Goal: Information Seeking & Learning: Learn about a topic

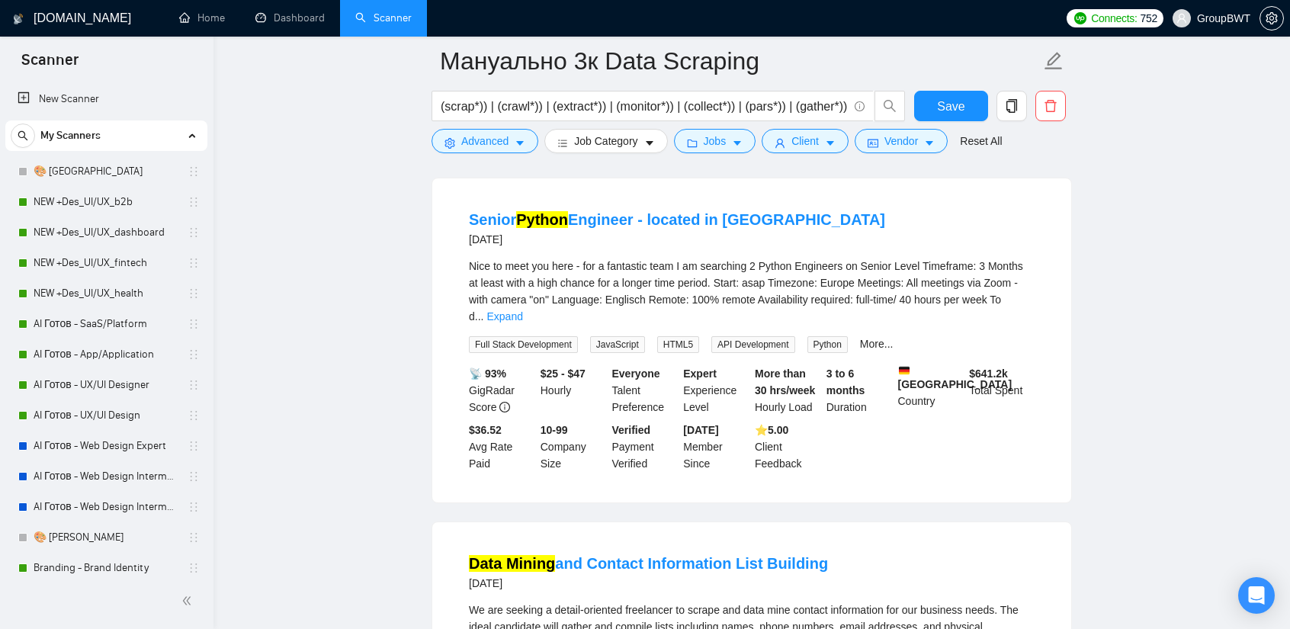
scroll to position [381, 0]
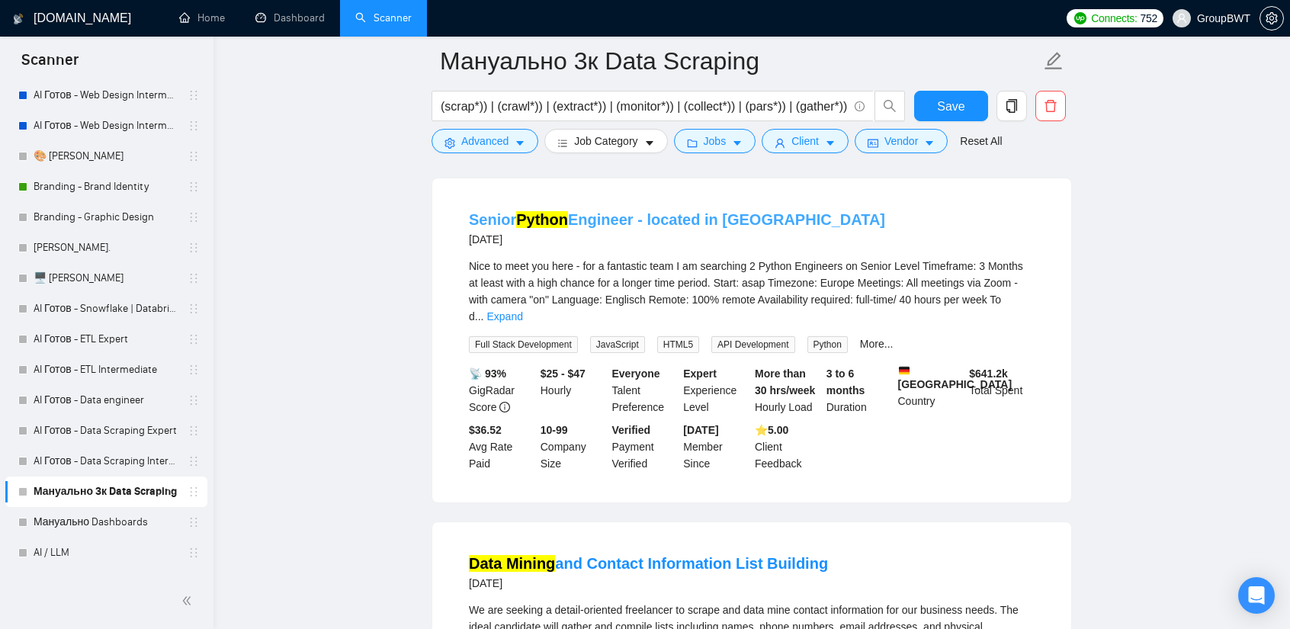
click at [692, 228] on link "Senior Python Engineer - located in [GEOGRAPHIC_DATA]" at bounding box center [677, 219] width 416 height 17
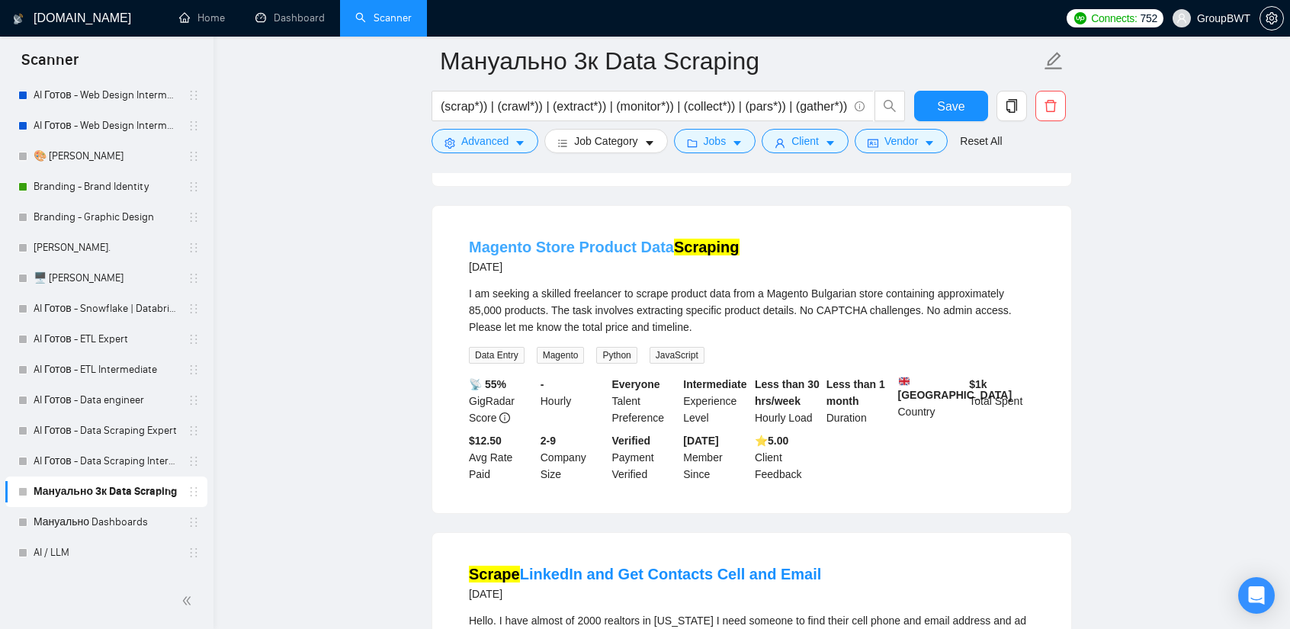
scroll to position [8460, 0]
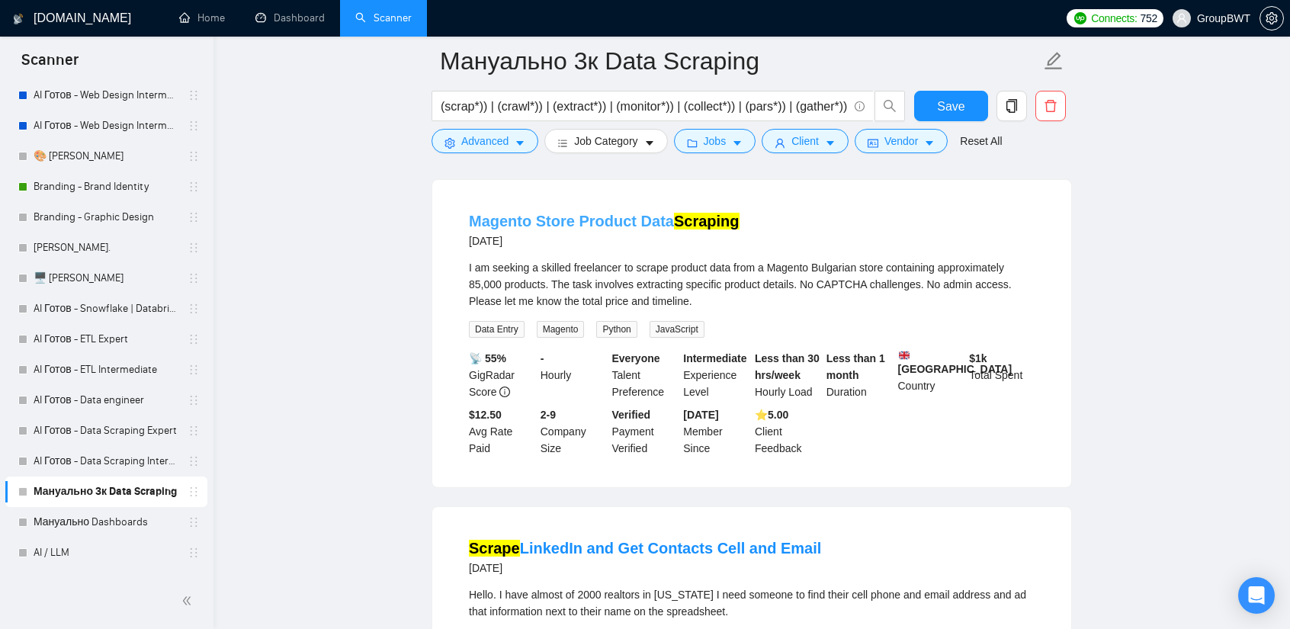
click at [659, 214] on link "Magento Store Product Data Scraping" at bounding box center [604, 221] width 271 height 17
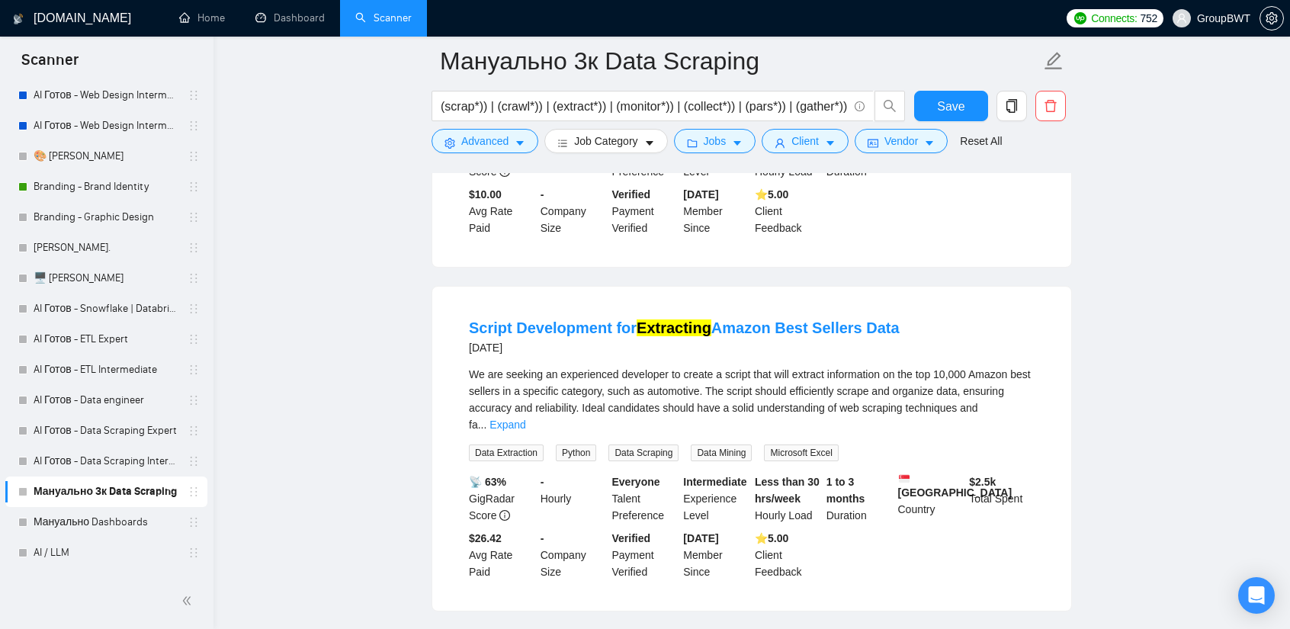
scroll to position [8994, 0]
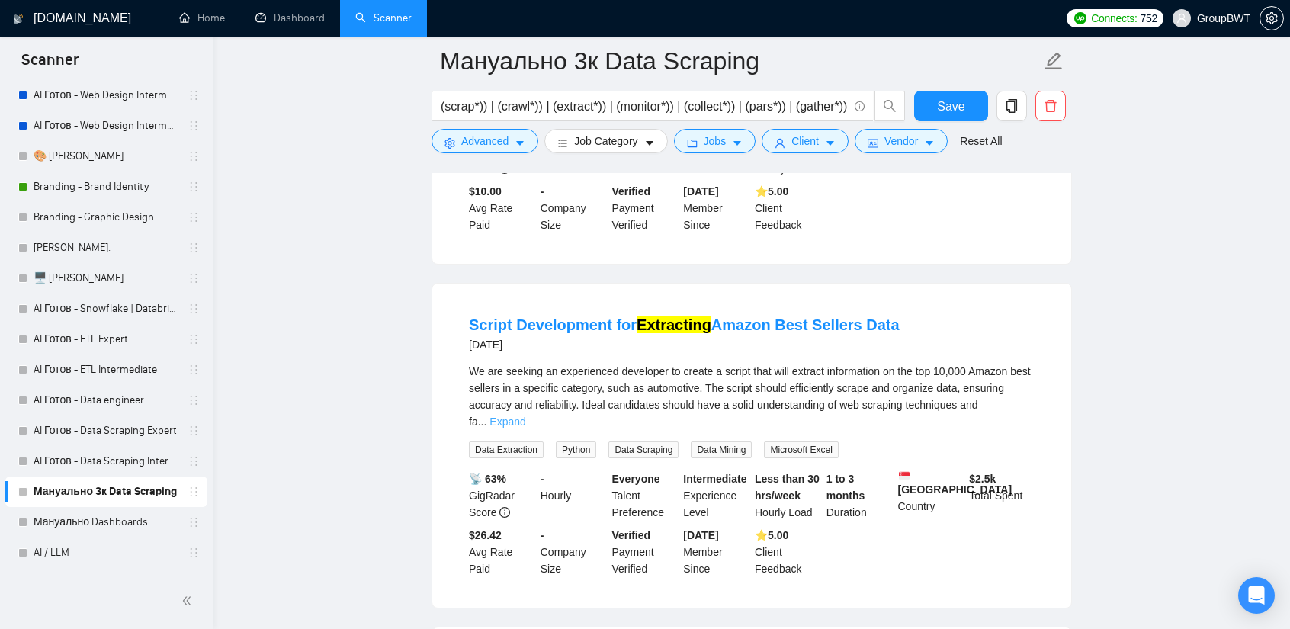
click at [525, 420] on link "Expand" at bounding box center [508, 422] width 36 height 12
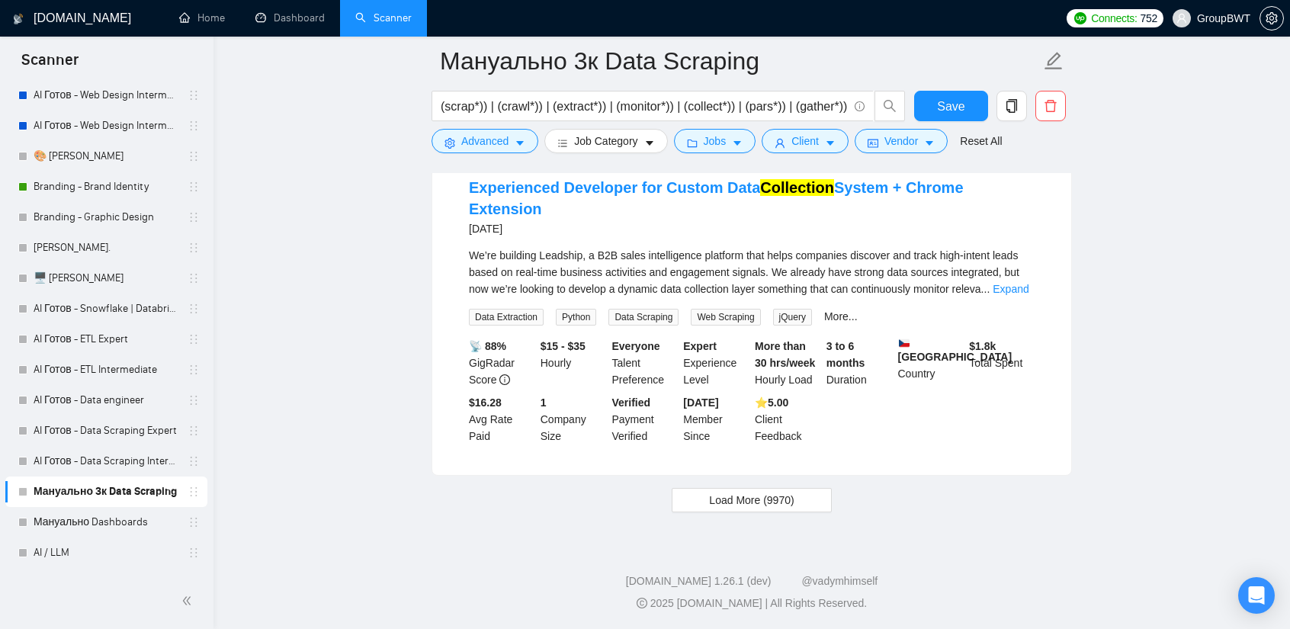
scroll to position [9824, 0]
click at [762, 506] on span "Load More (9970)" at bounding box center [751, 499] width 85 height 17
click at [579, 195] on link "Experienced Developer for Custom Data Collection System + Chrome Extension" at bounding box center [716, 197] width 495 height 38
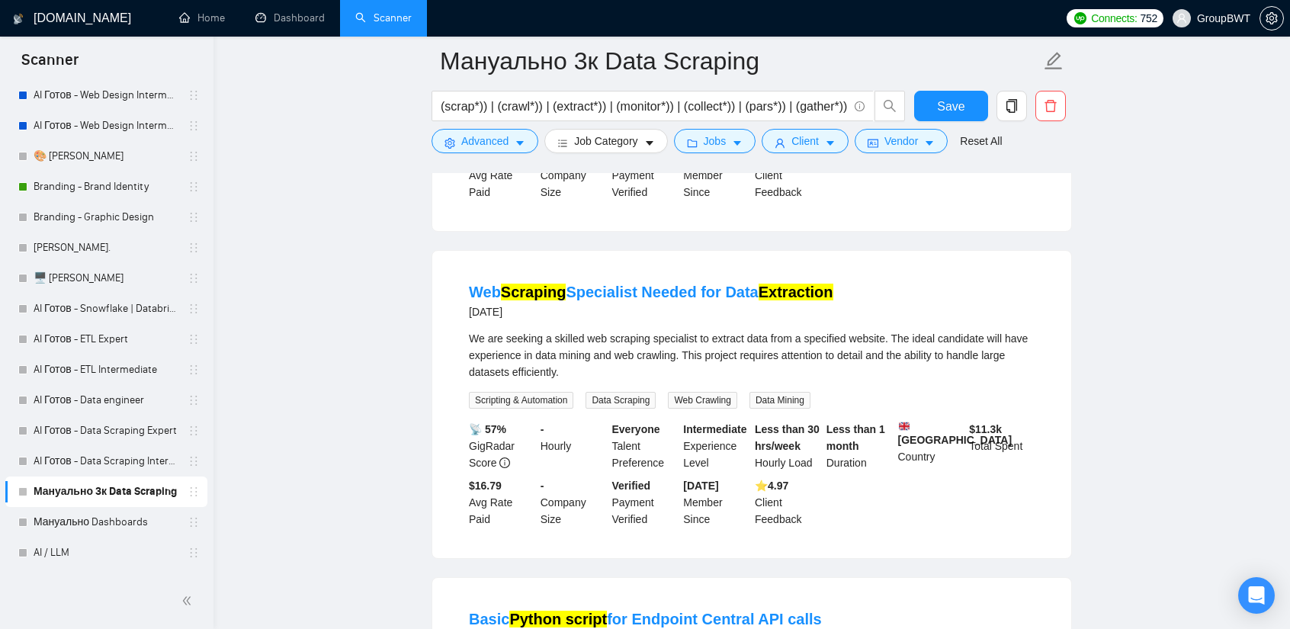
scroll to position [12797, 0]
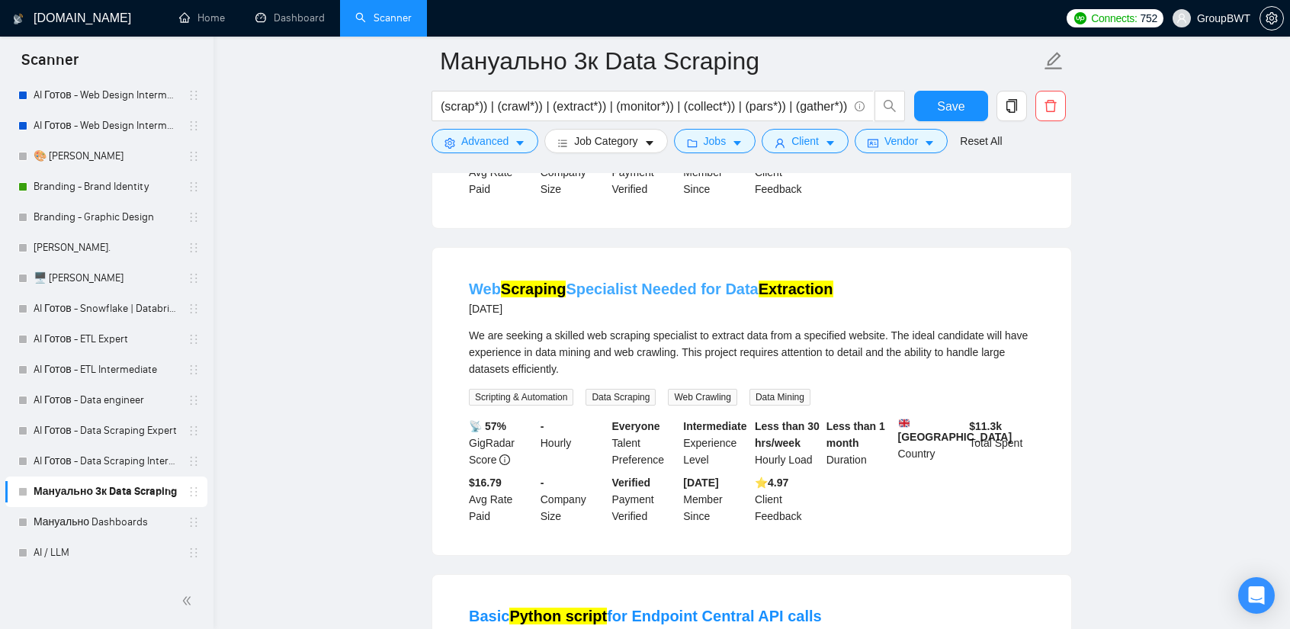
click at [686, 281] on link "Web Scraping Specialist Needed for Data Extraction" at bounding box center [651, 289] width 364 height 17
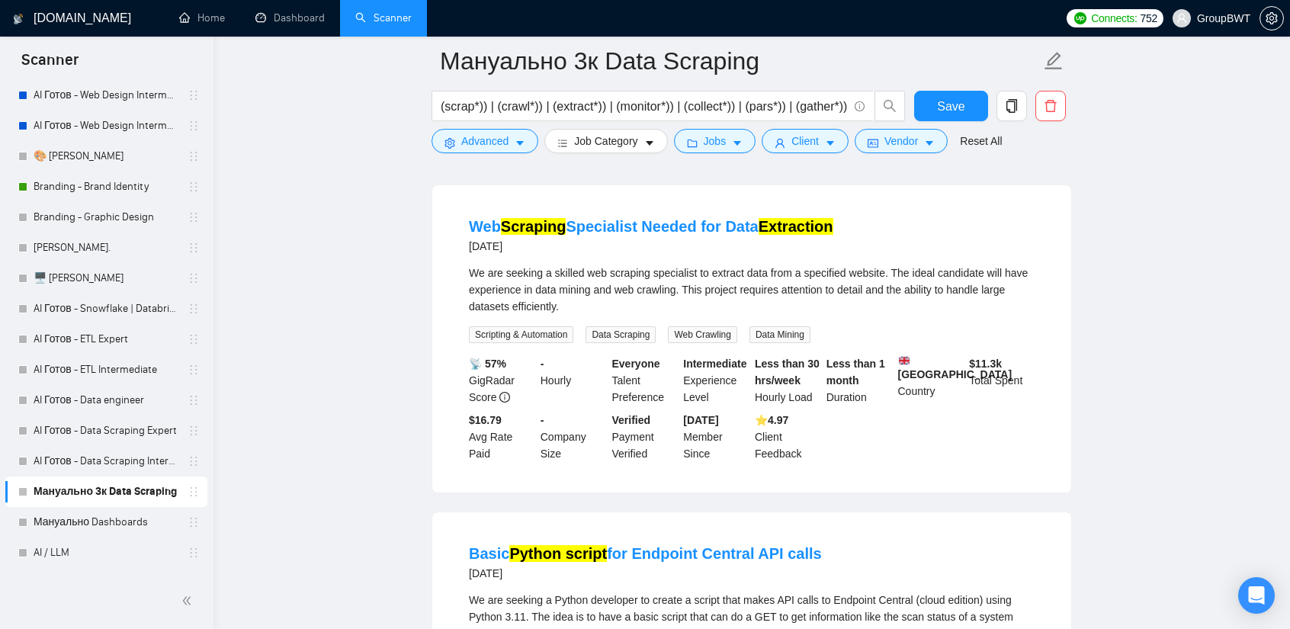
scroll to position [13102, 0]
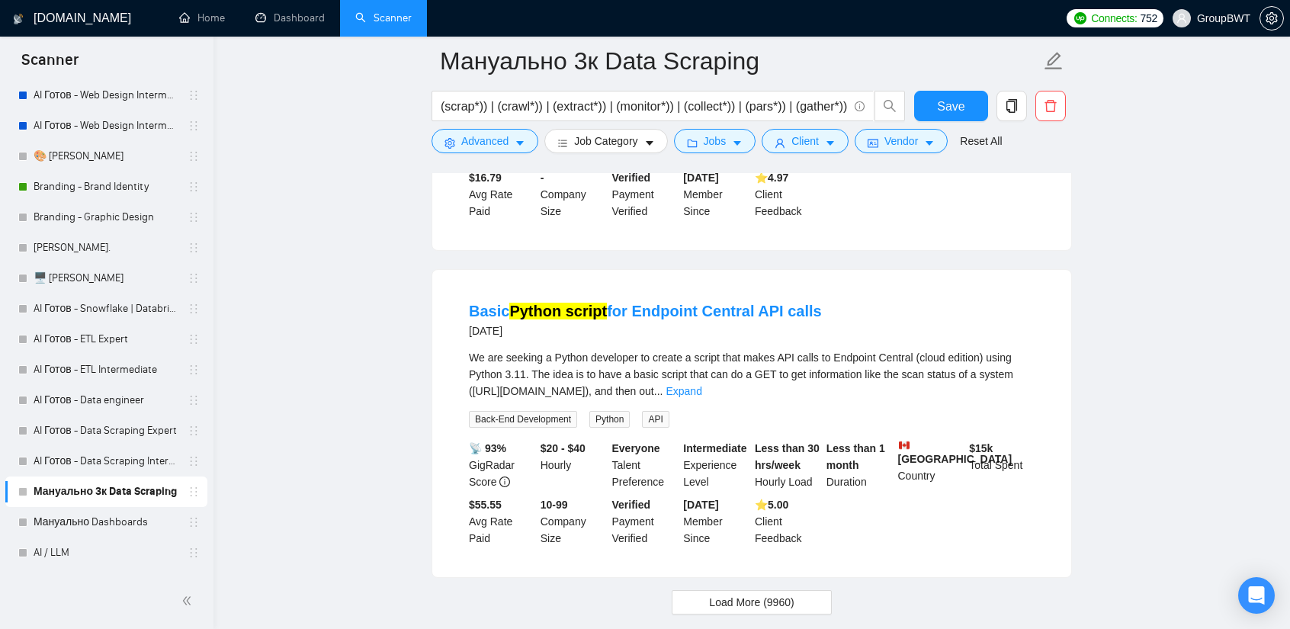
click at [798, 590] on button "Load More (9960)" at bounding box center [751, 602] width 159 height 24
click at [116, 521] on link "Мануально Dashboards" at bounding box center [106, 522] width 145 height 30
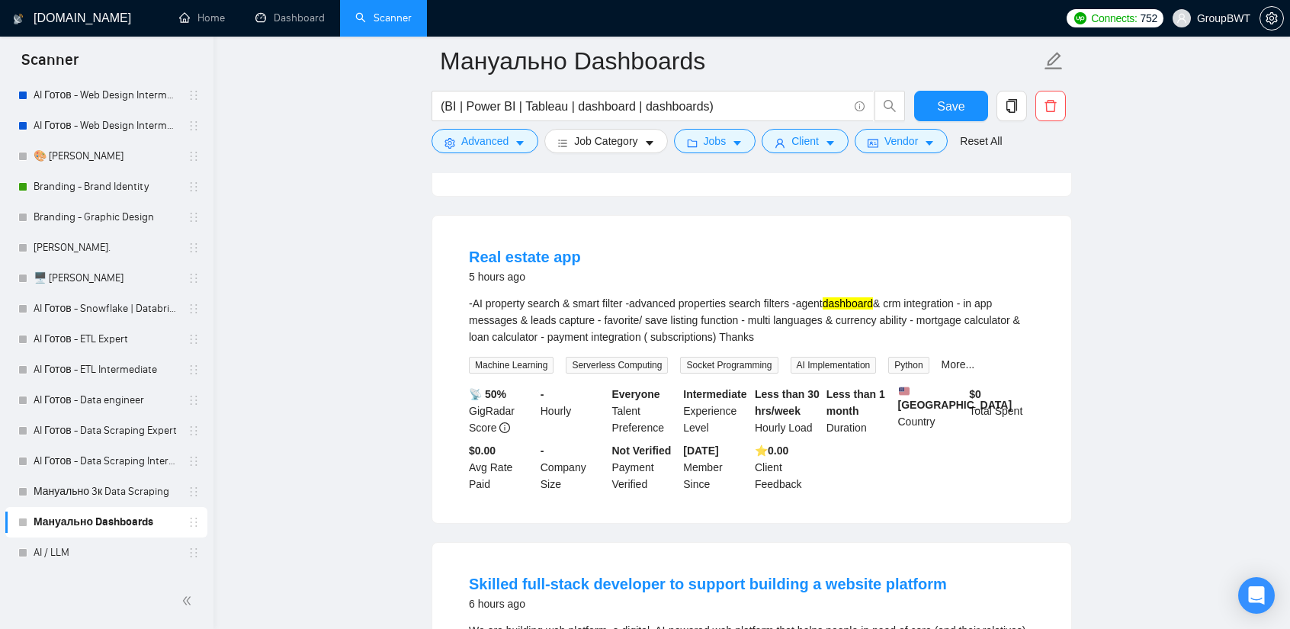
scroll to position [762, 0]
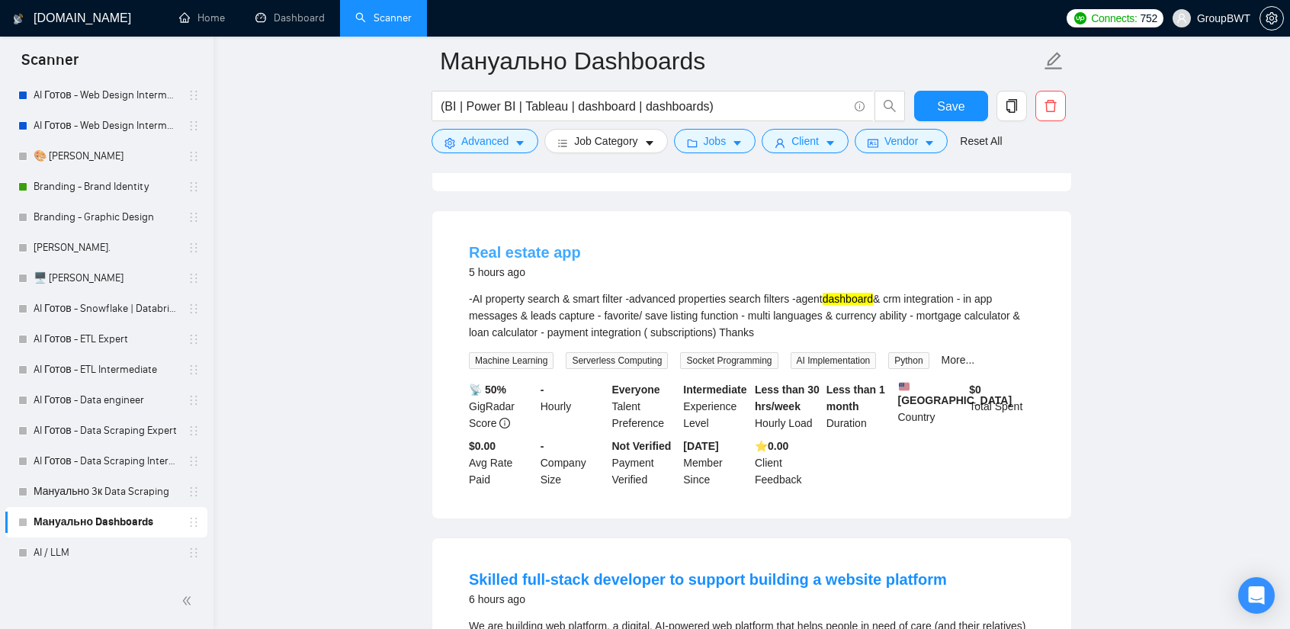
click at [542, 248] on link "Real estate app" at bounding box center [525, 252] width 112 height 17
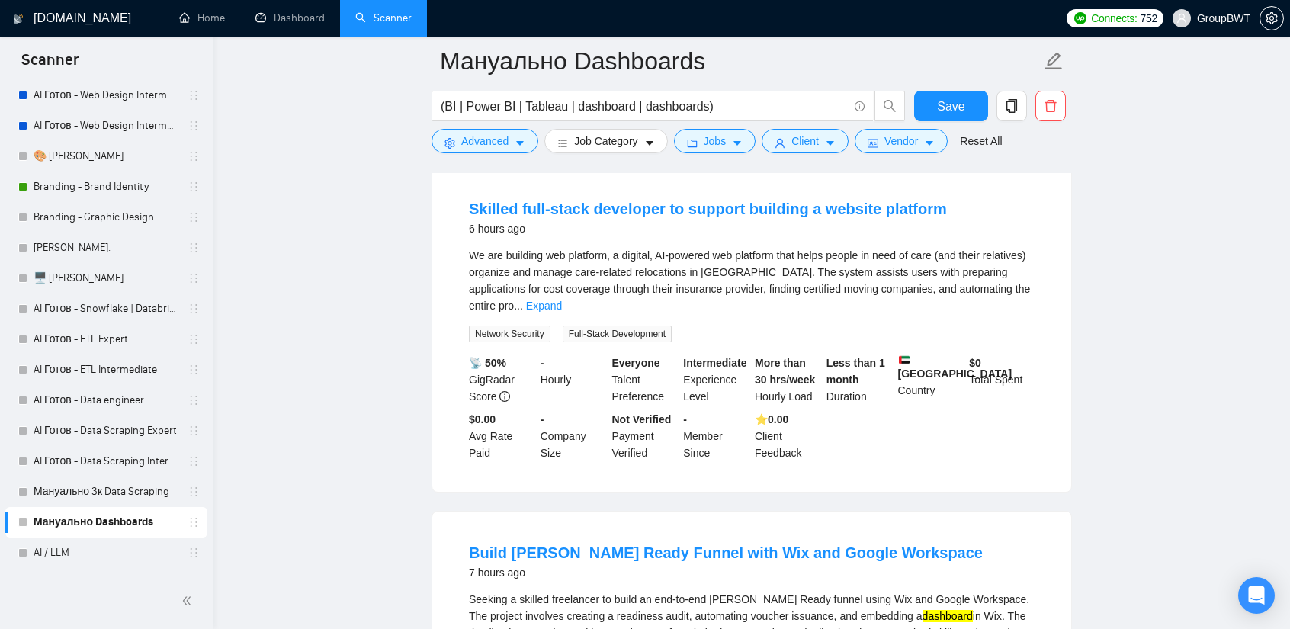
scroll to position [1144, 0]
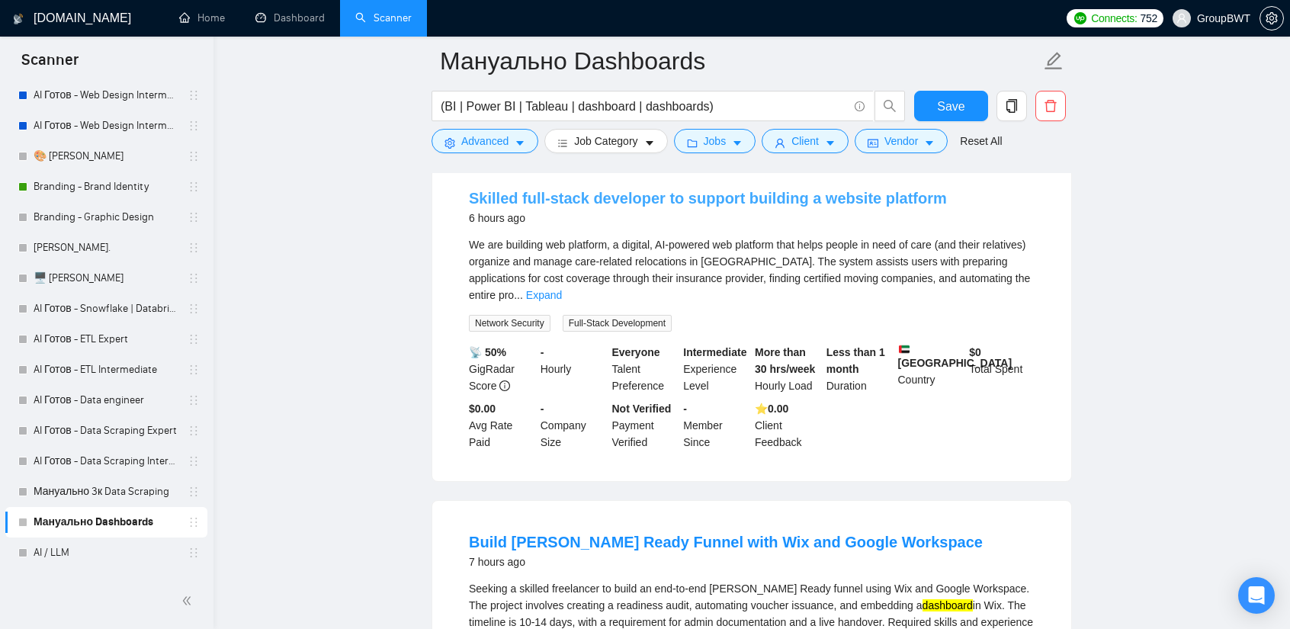
click at [865, 207] on link "Skilled full-stack developer to support building a website platform" at bounding box center [708, 198] width 478 height 17
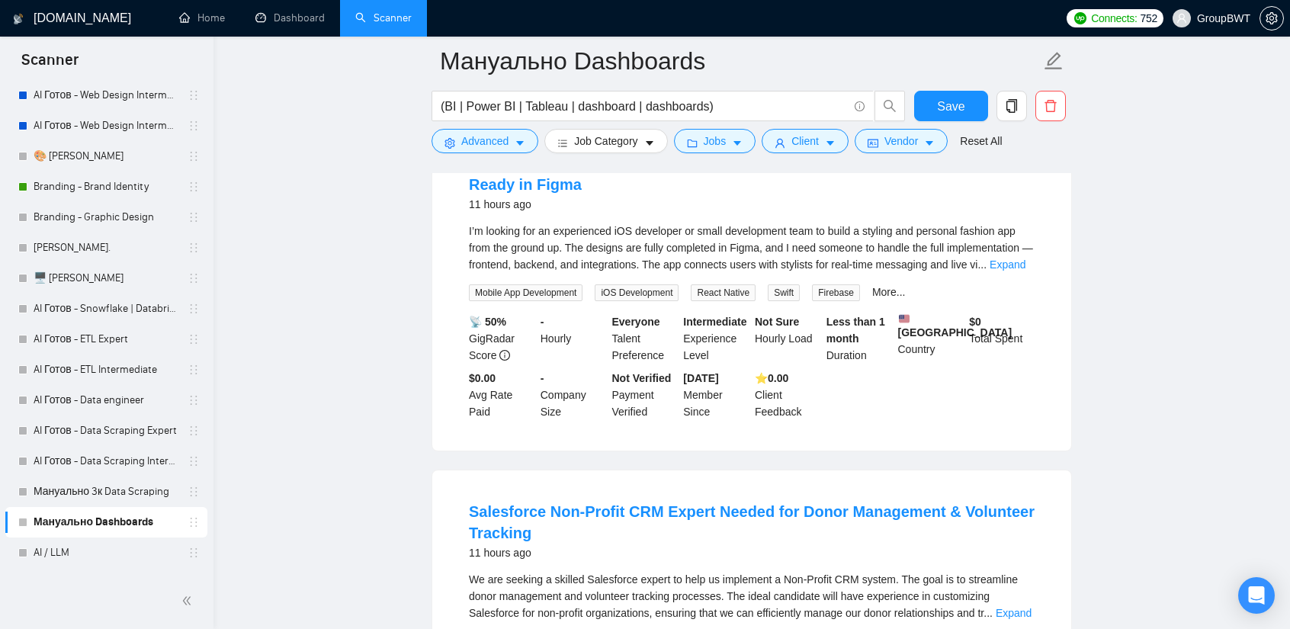
scroll to position [2897, 0]
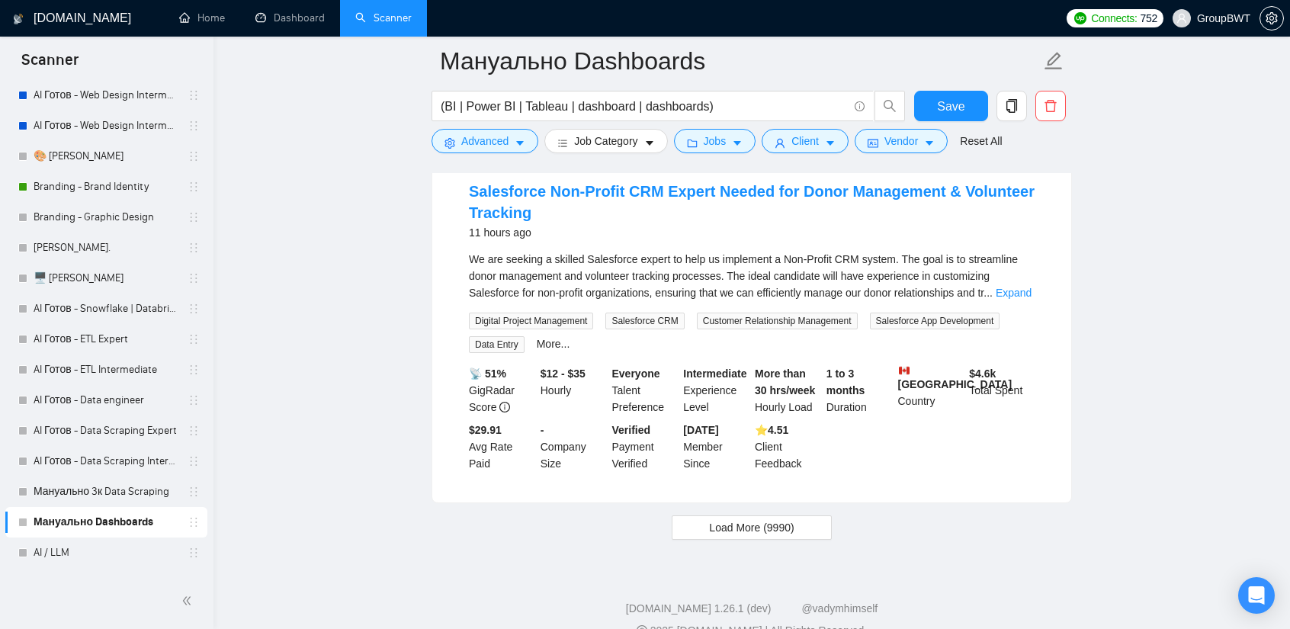
scroll to position [3229, 0]
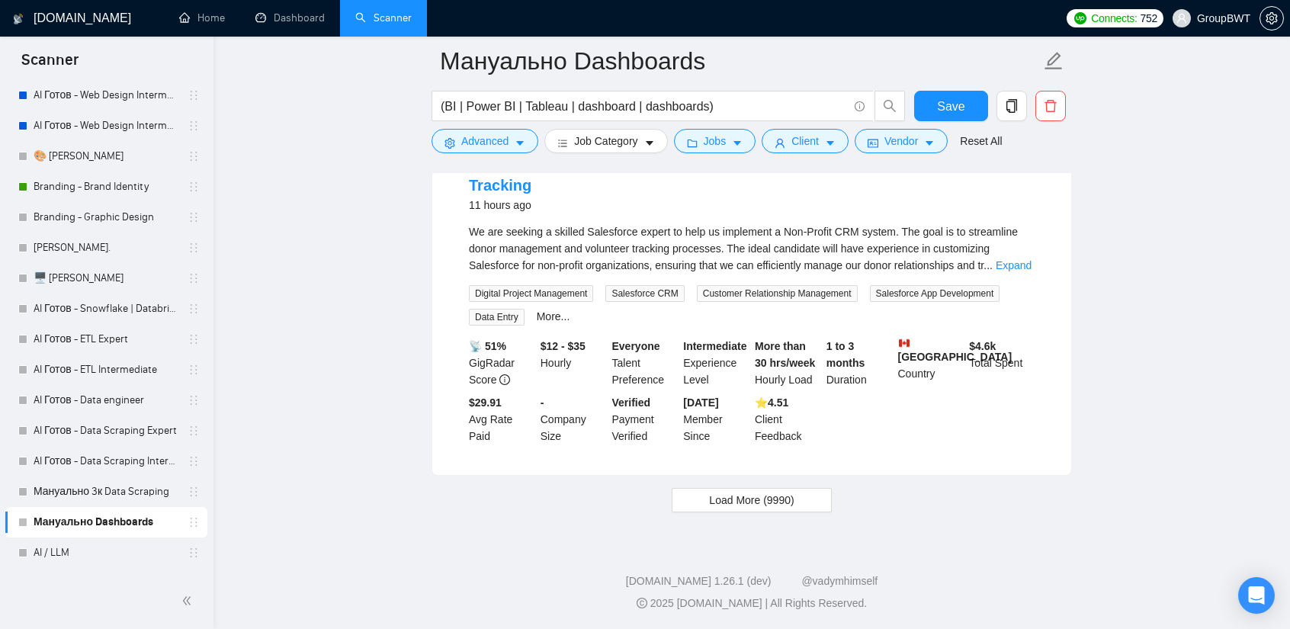
click at [781, 496] on span "Load More (9990)" at bounding box center [751, 500] width 85 height 17
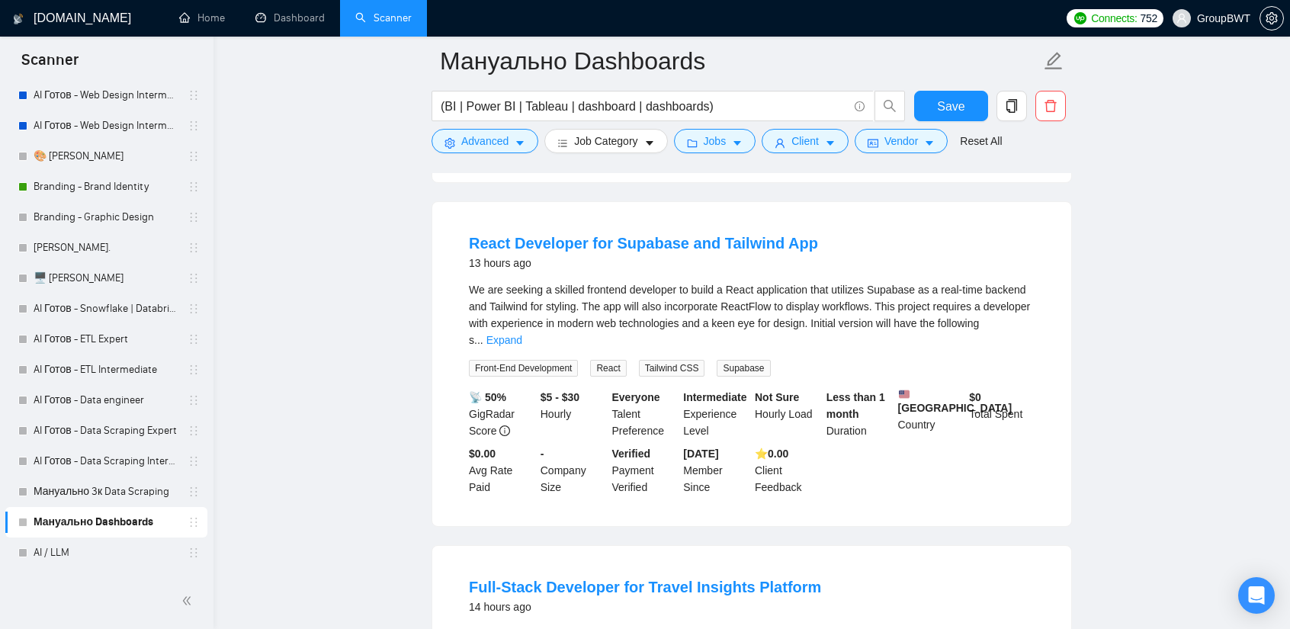
scroll to position [3534, 0]
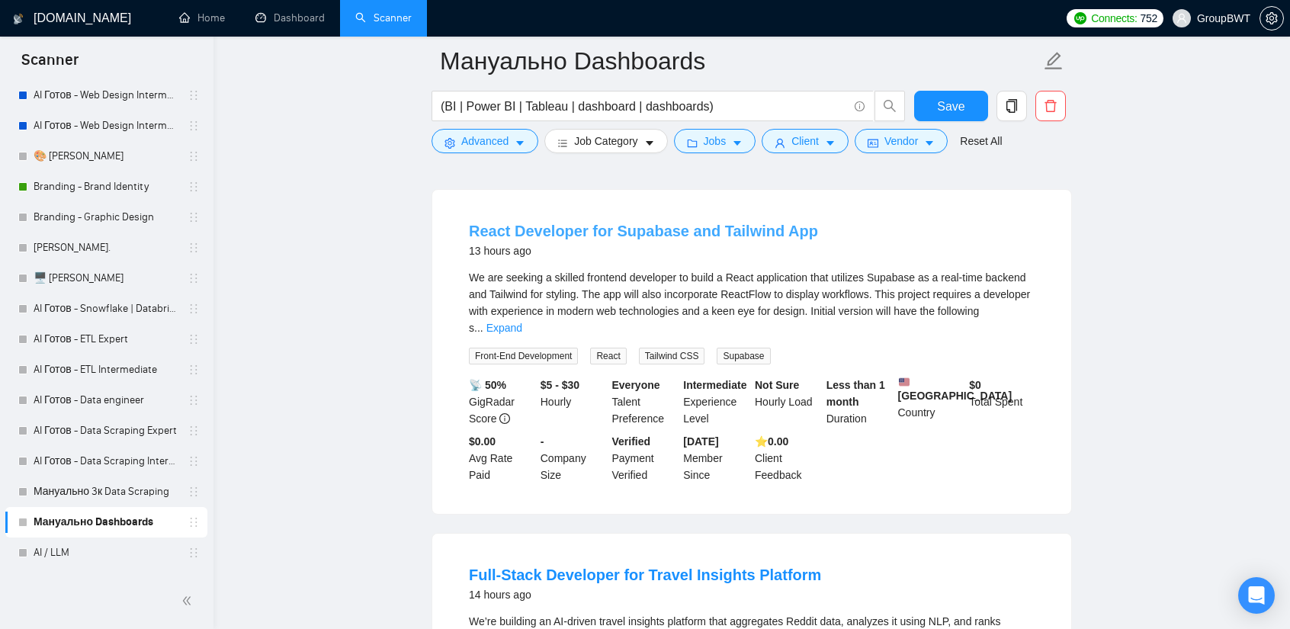
click at [604, 228] on link "React Developer for Supabase and Tailwind App" at bounding box center [643, 231] width 349 height 17
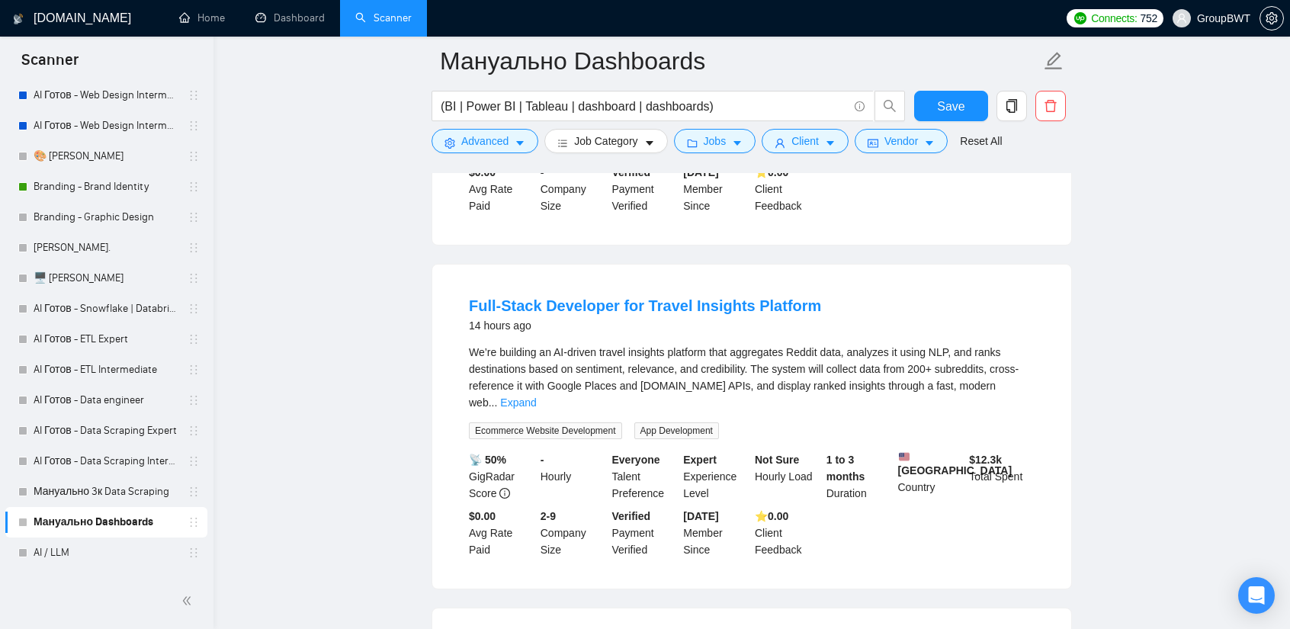
scroll to position [3839, 0]
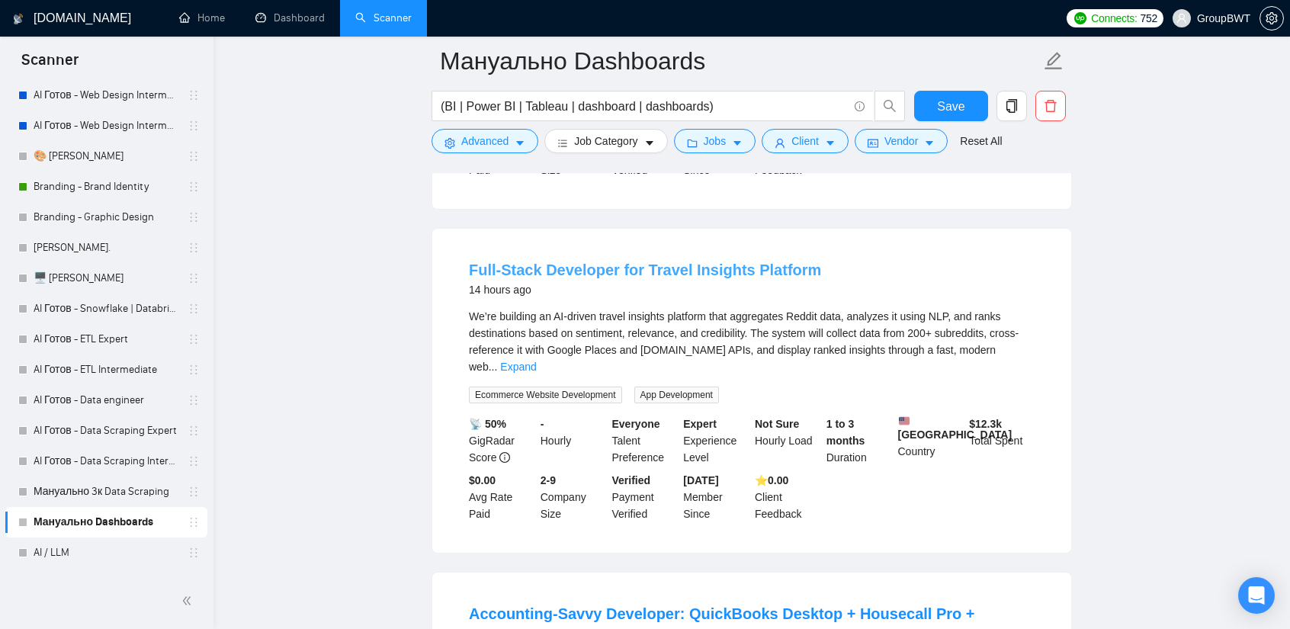
click at [711, 262] on link "Full-Stack Developer for Travel Insights Platform" at bounding box center [645, 270] width 352 height 17
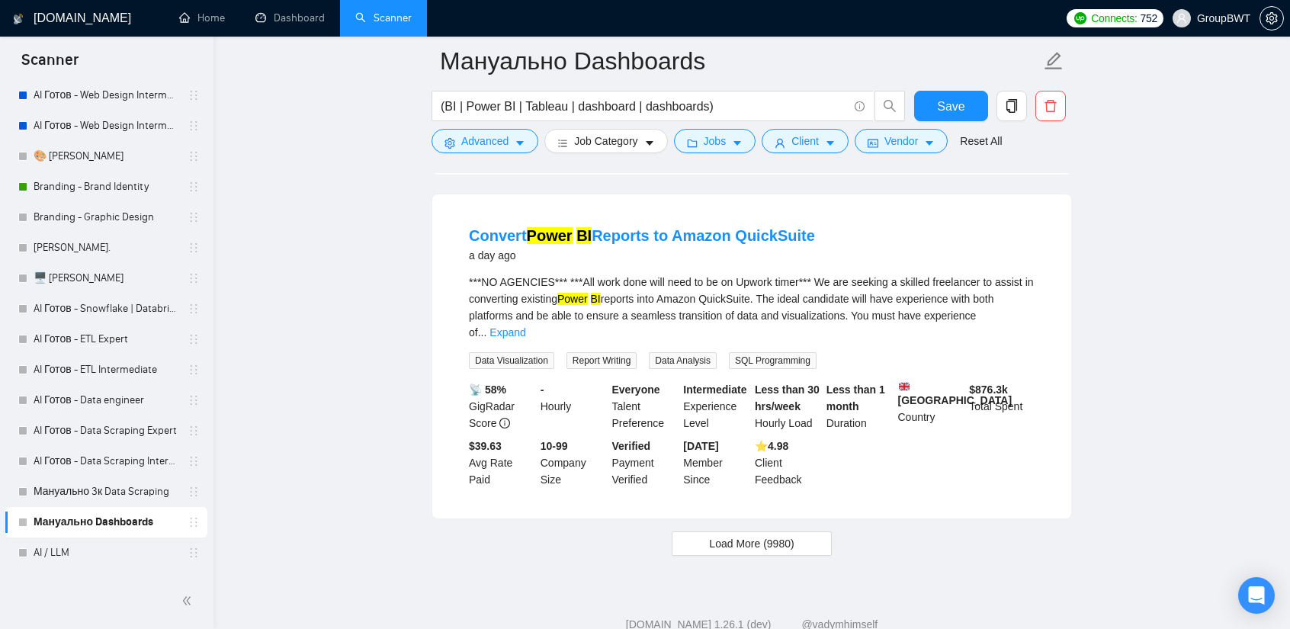
scroll to position [6648, 0]
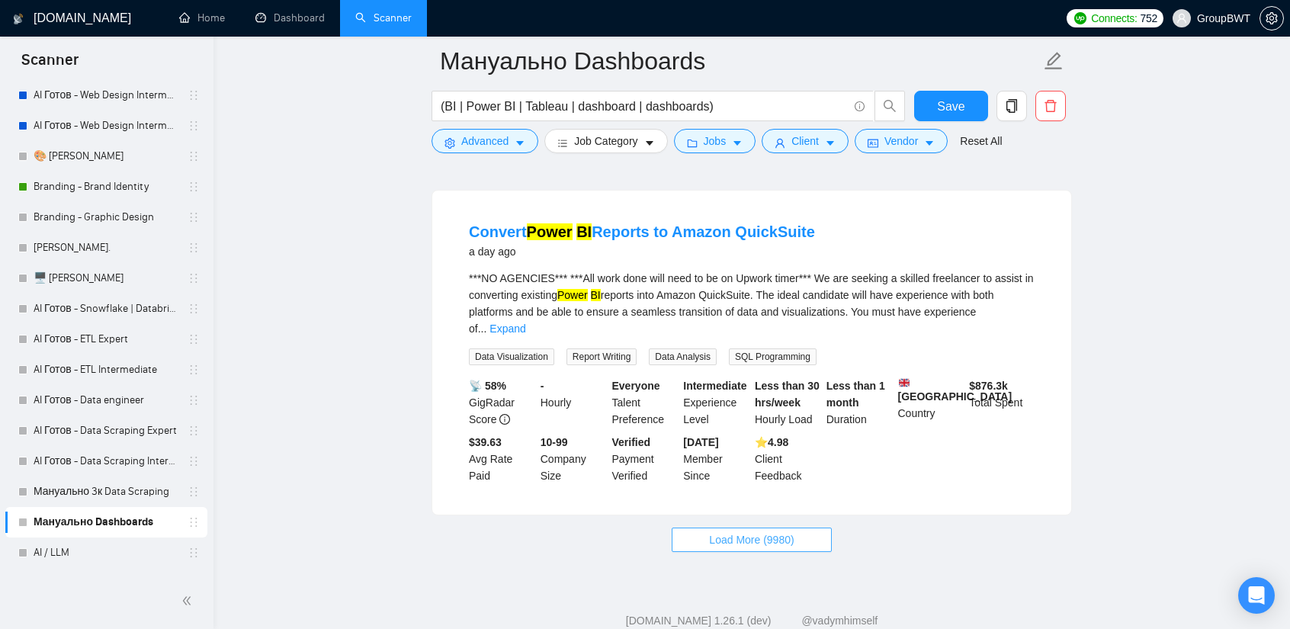
click at [787, 531] on span "Load More (9980)" at bounding box center [751, 539] width 85 height 17
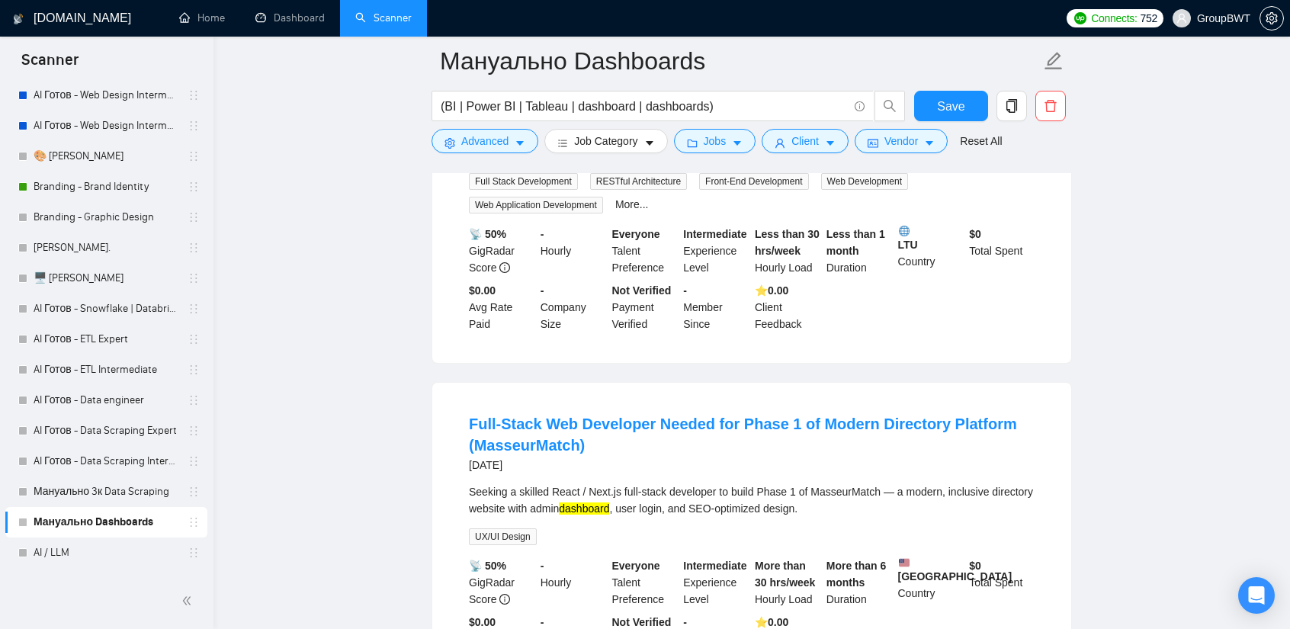
scroll to position [9317, 0]
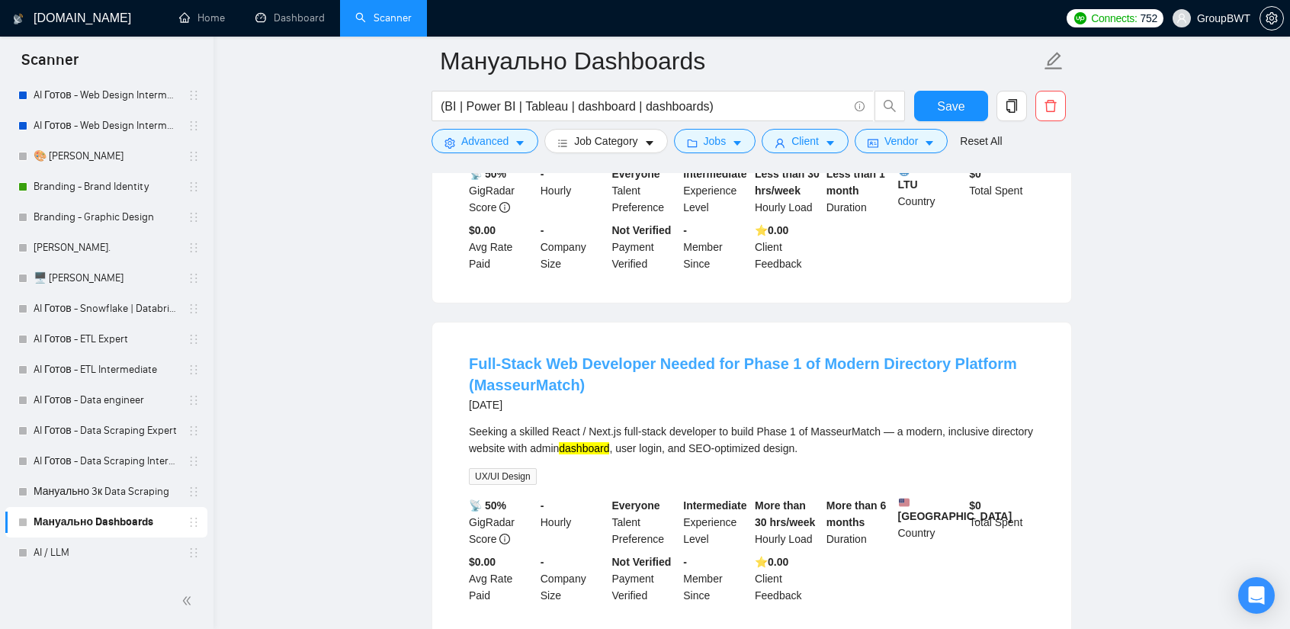
drag, startPoint x: 766, startPoint y: 208, endPoint x: 659, endPoint y: 212, distance: 106.8
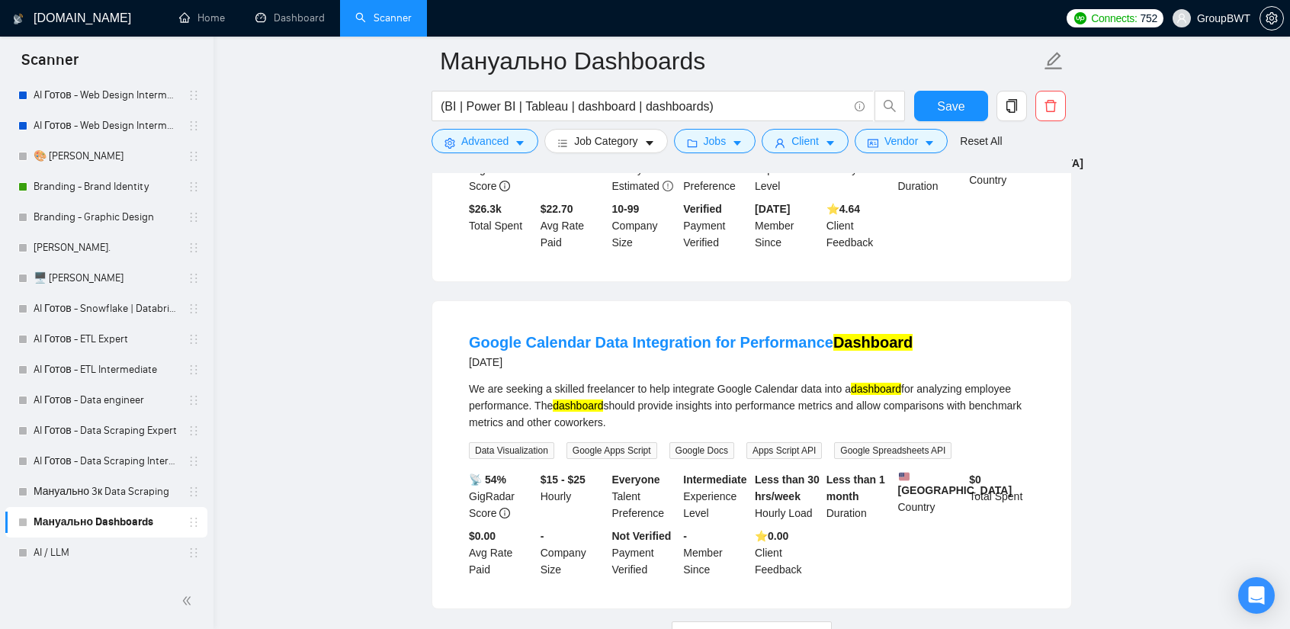
scroll to position [10014, 0]
click at [763, 624] on span "Load More (9970)" at bounding box center [751, 632] width 85 height 17
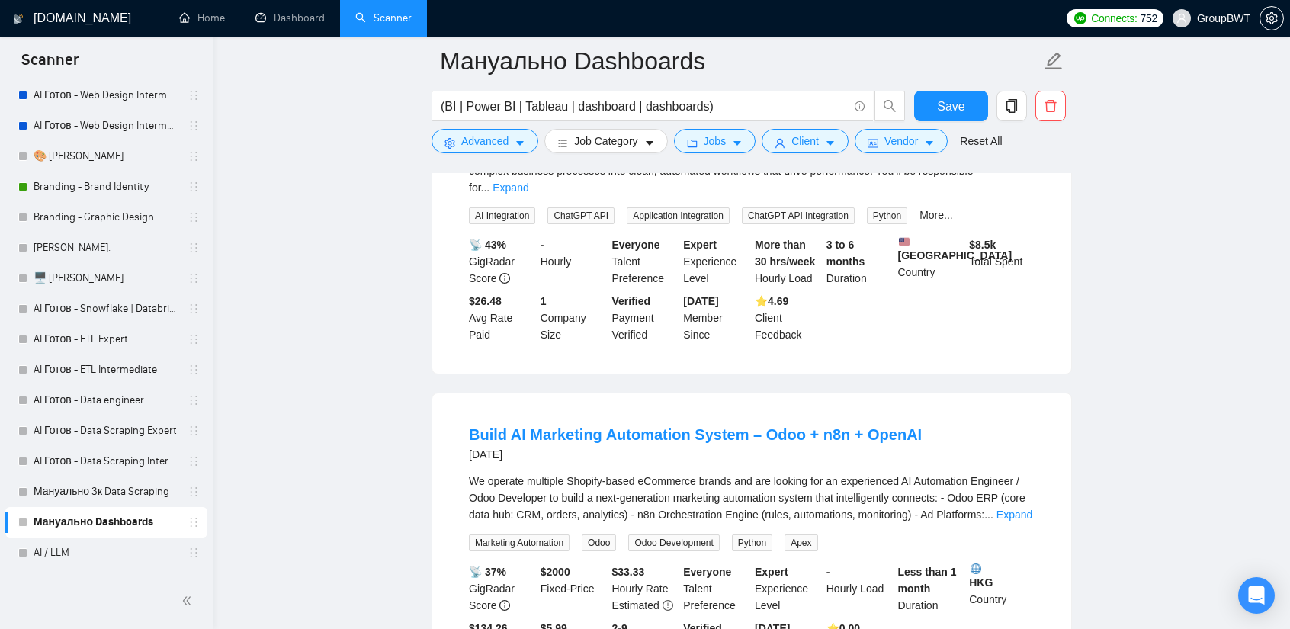
scroll to position [13365, 0]
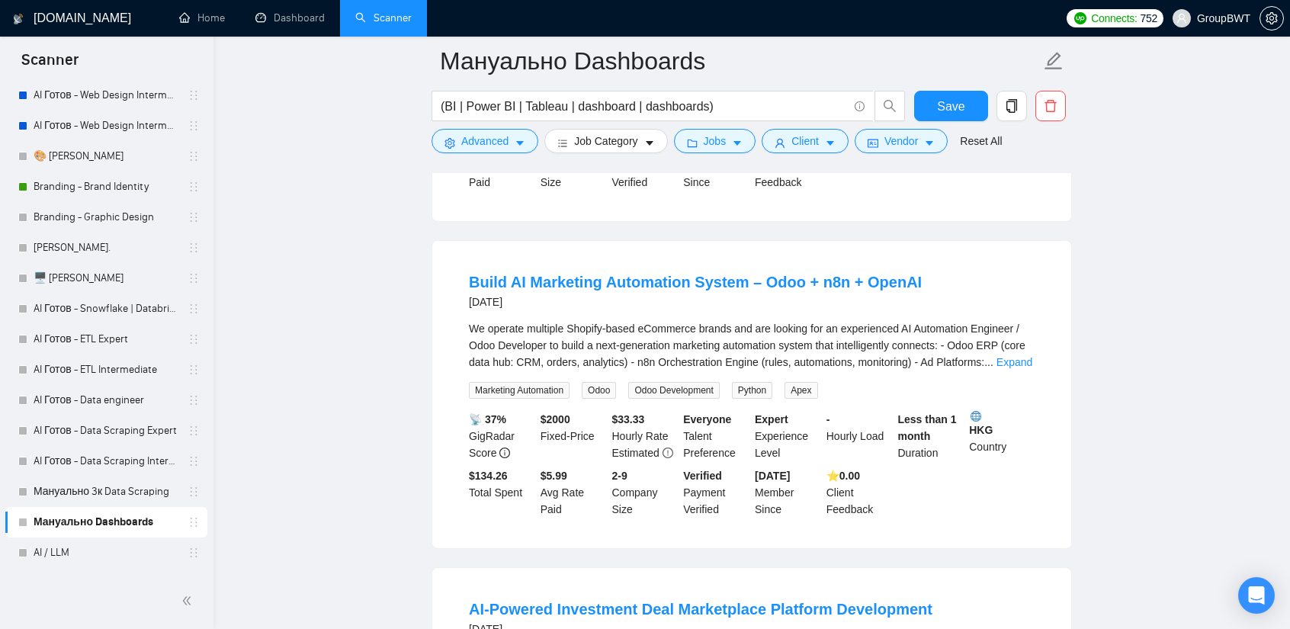
scroll to position [13670, 0]
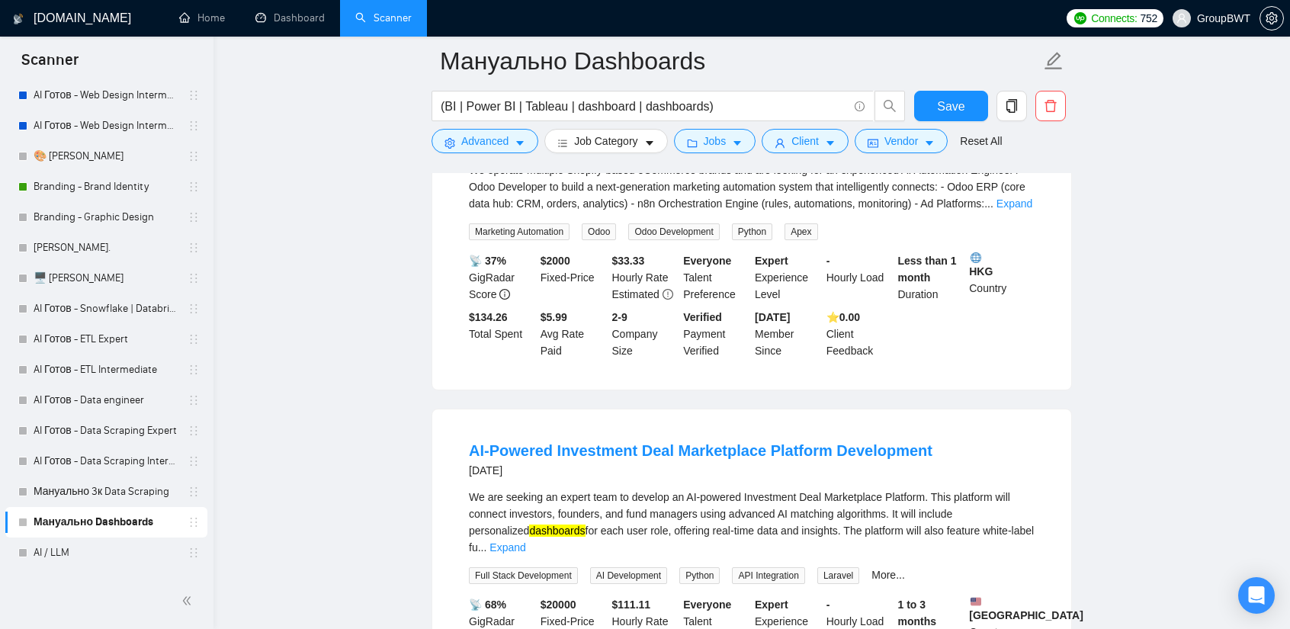
drag, startPoint x: 825, startPoint y: 235, endPoint x: 871, endPoint y: 242, distance: 46.3
click at [871, 461] on div "[DATE]" at bounding box center [701, 470] width 464 height 18
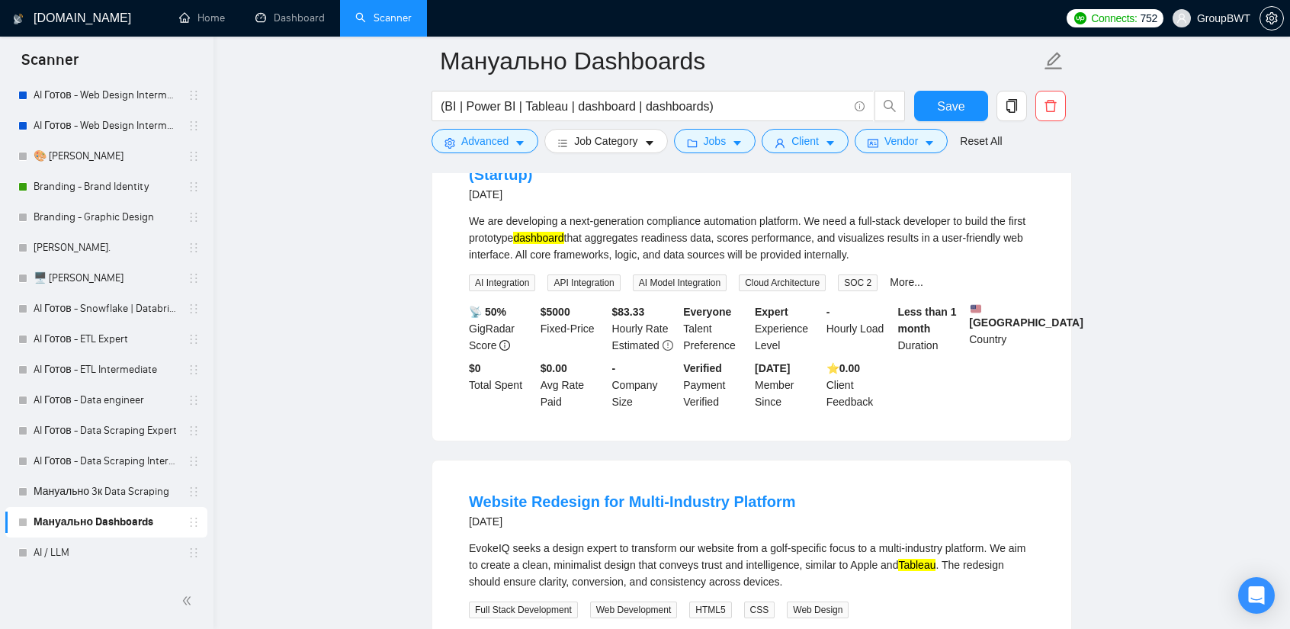
scroll to position [16713, 0]
